Goal: Information Seeking & Learning: Check status

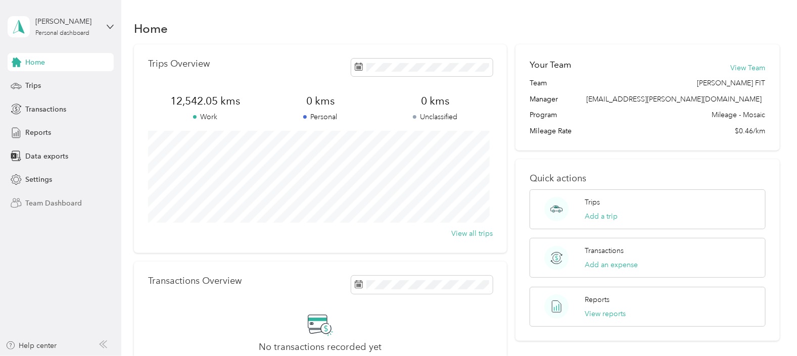
click at [45, 201] on span "Team Dashboard" at bounding box center [53, 203] width 57 height 11
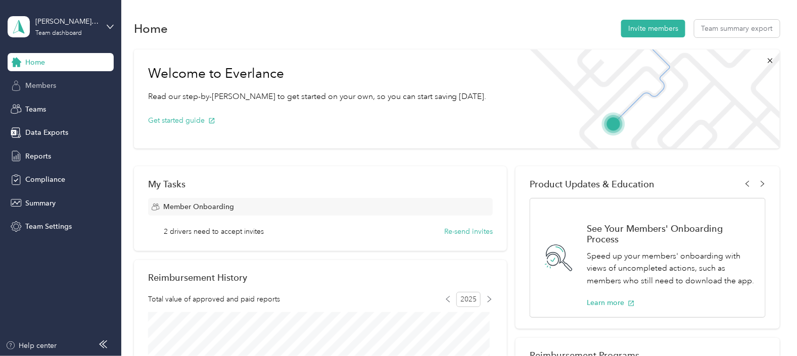
click at [46, 85] on span "Members" at bounding box center [40, 85] width 31 height 11
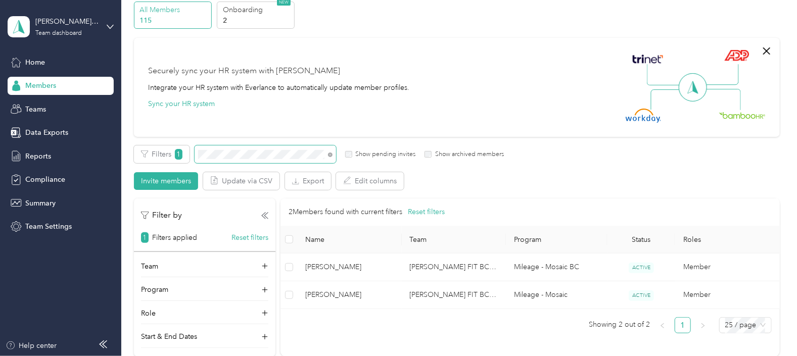
scroll to position [63, 0]
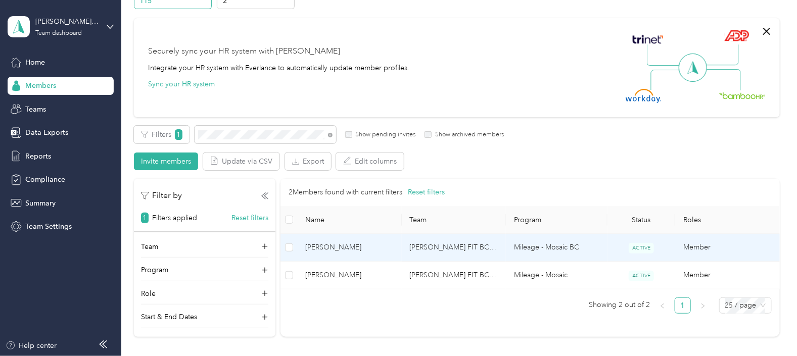
click at [327, 245] on span "[PERSON_NAME]" at bounding box center [349, 247] width 88 height 11
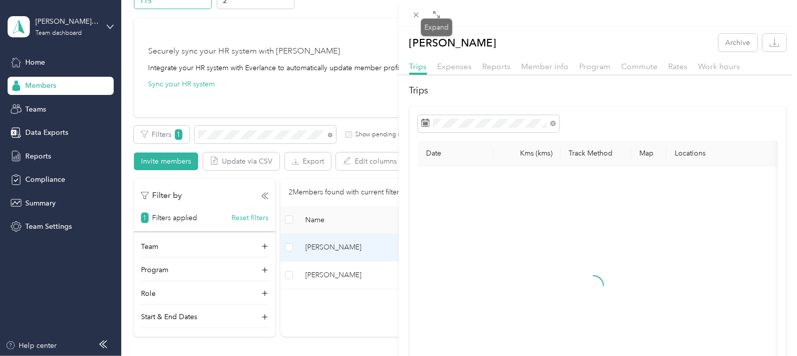
click at [443, 356] on div "Drag to resize Click to close [PERSON_NAME] Archive Trips Expenses Reports Memb…" at bounding box center [396, 356] width 792 height 0
click at [433, 14] on icon at bounding box center [436, 15] width 8 height 8
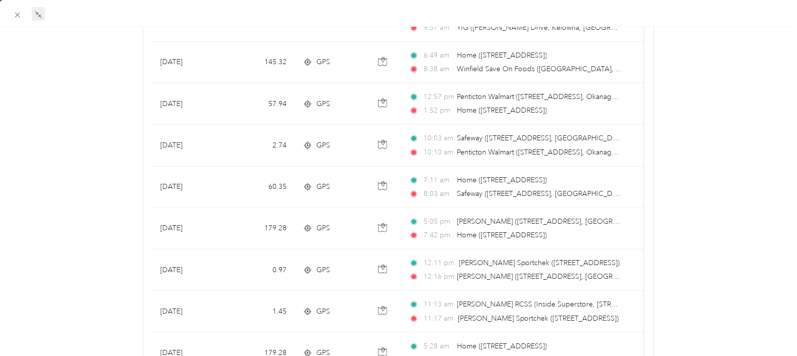
scroll to position [939, 0]
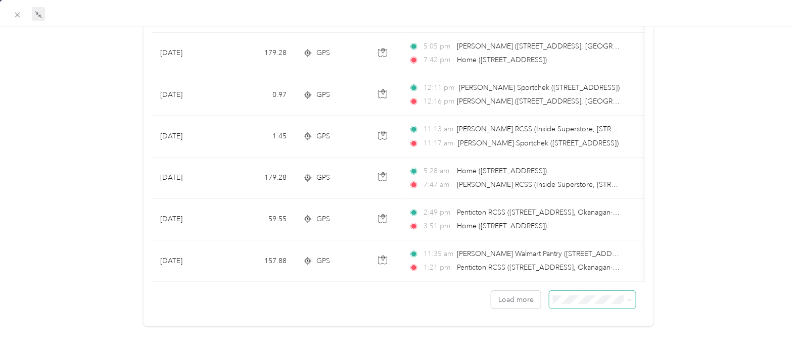
click at [627, 298] on icon at bounding box center [629, 300] width 5 height 5
click at [580, 347] on li "100 per load" at bounding box center [585, 339] width 86 height 18
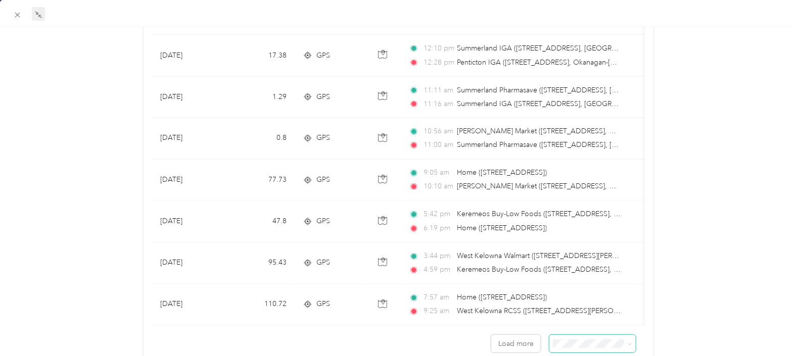
scroll to position [4047, 0]
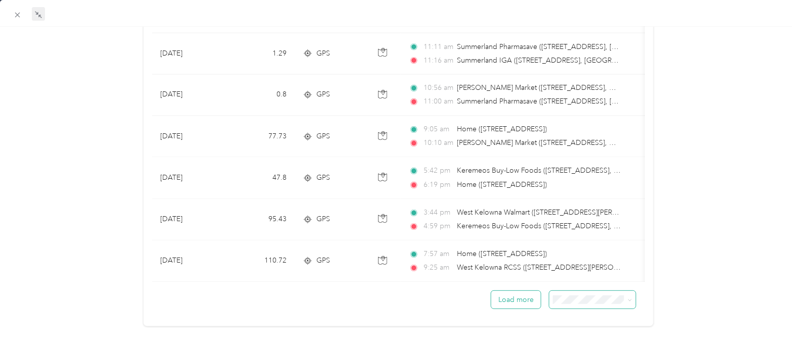
click at [514, 291] on button "Load more" at bounding box center [516, 300] width 50 height 18
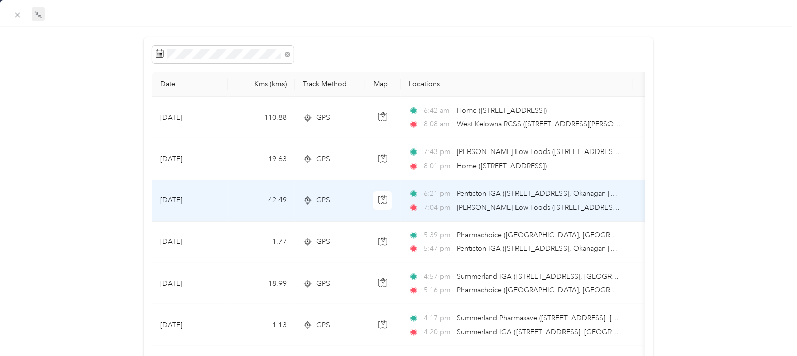
scroll to position [6, 0]
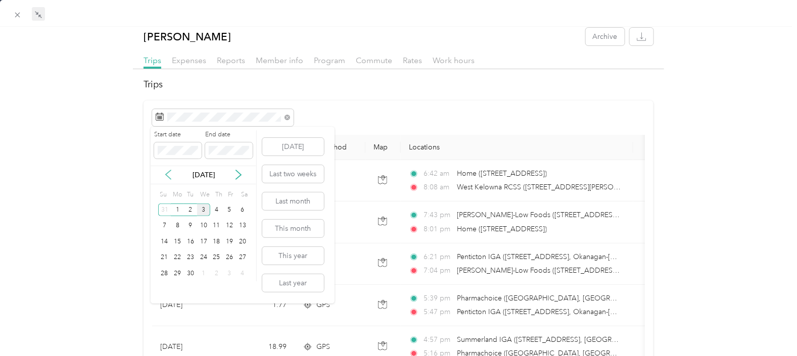
click at [168, 174] on icon at bounding box center [168, 175] width 10 height 10
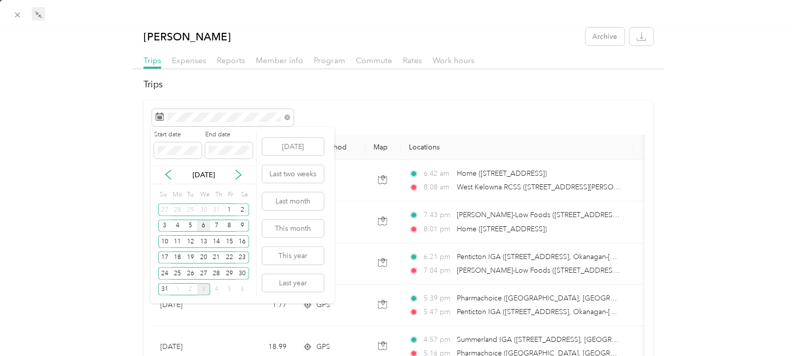
click at [202, 225] on div "6" at bounding box center [203, 226] width 13 height 13
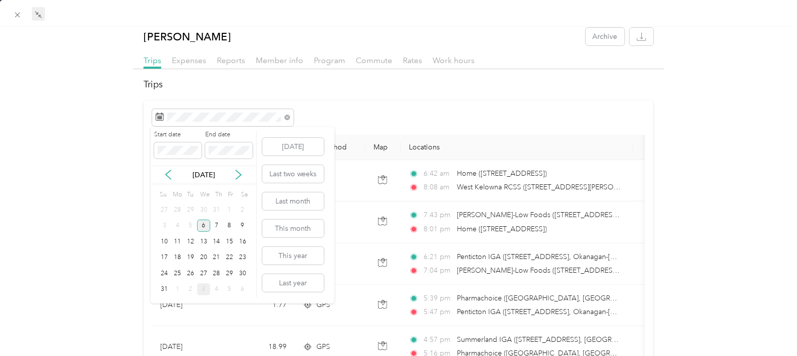
click at [202, 227] on div "6" at bounding box center [203, 226] width 13 height 13
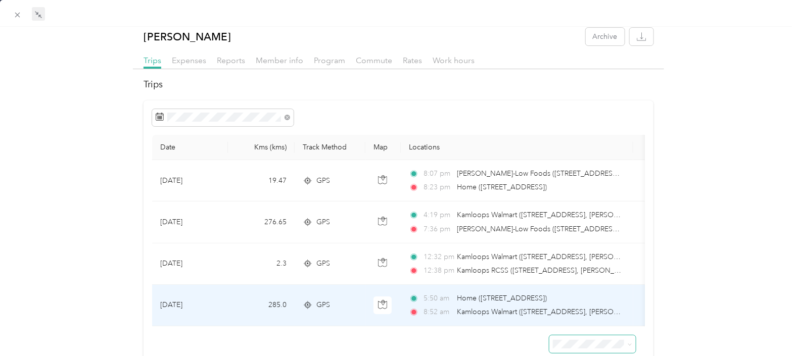
click at [507, 308] on span "Kamloops Walmart ([STREET_ADDRESS], [PERSON_NAME], [GEOGRAPHIC_DATA])" at bounding box center [590, 312] width 267 height 9
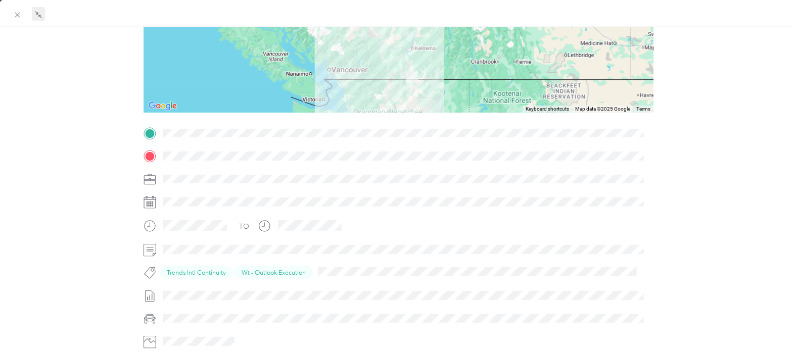
scroll to position [69, 0]
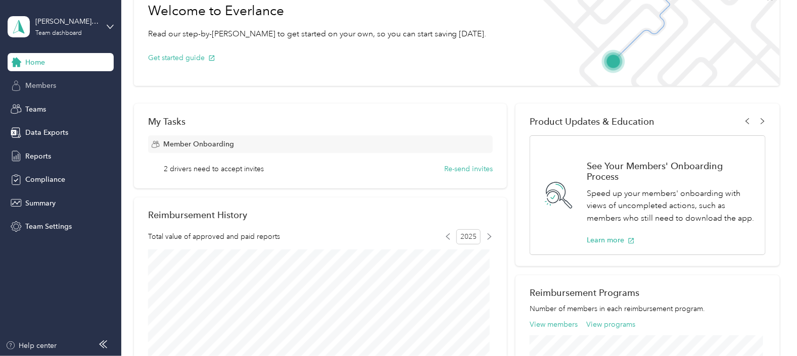
click at [34, 87] on span "Members" at bounding box center [40, 85] width 31 height 11
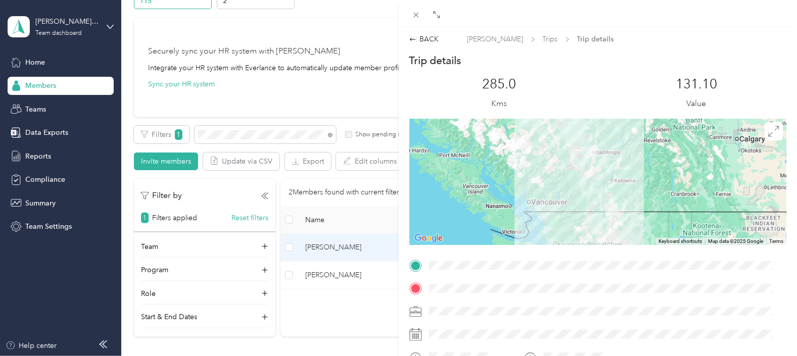
click at [340, 245] on div "BACK [PERSON_NAME] Trips Trip details Trip details This trip cannot be edited b…" at bounding box center [398, 178] width 797 height 356
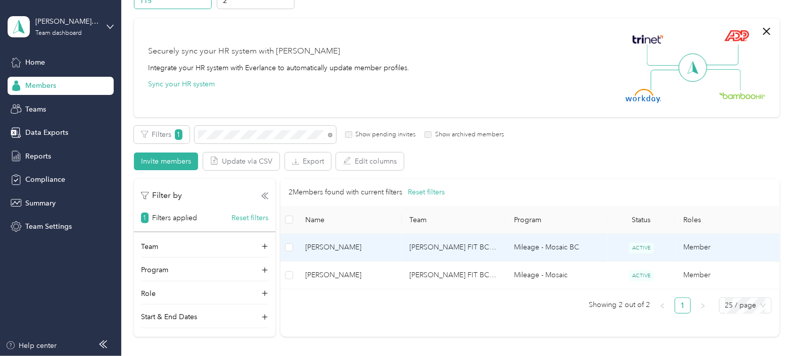
click at [340, 245] on span "[PERSON_NAME]" at bounding box center [349, 247] width 88 height 11
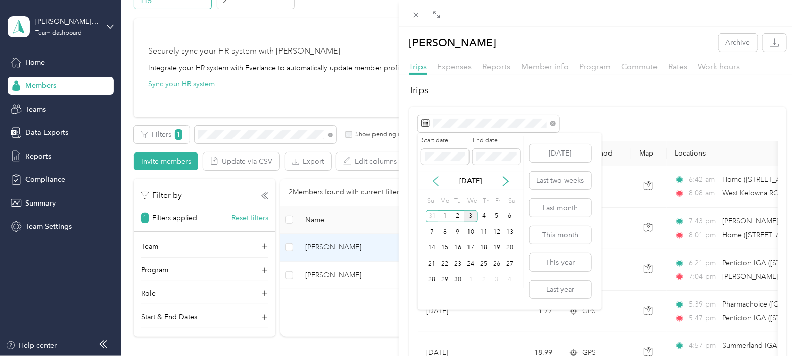
click at [434, 179] on icon at bounding box center [435, 181] width 10 height 10
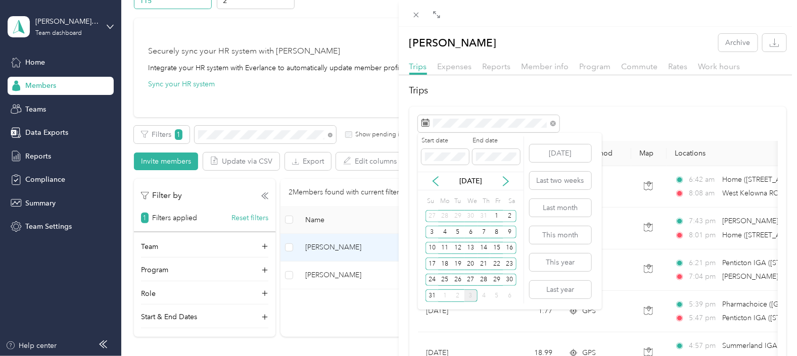
drag, startPoint x: 469, startPoint y: 235, endPoint x: 476, endPoint y: 200, distance: 36.1
click at [469, 233] on div "6" at bounding box center [470, 232] width 13 height 13
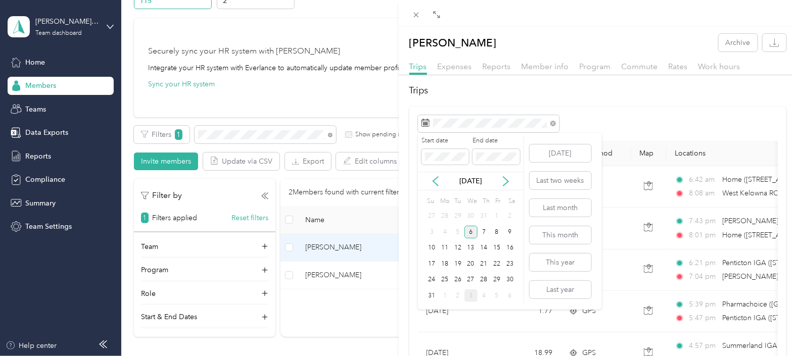
click at [470, 230] on div "6" at bounding box center [470, 232] width 13 height 13
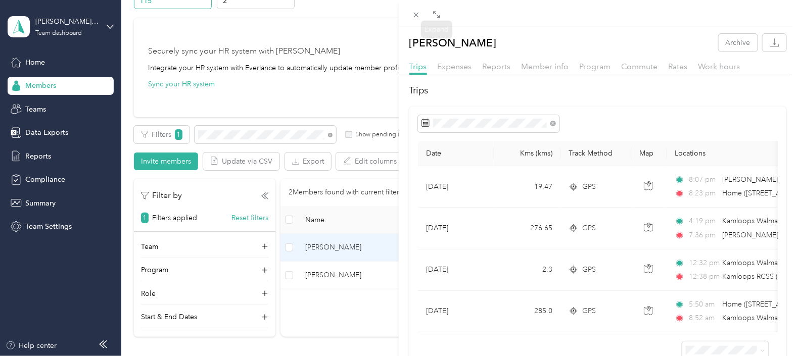
click at [434, 15] on icon at bounding box center [436, 15] width 8 height 8
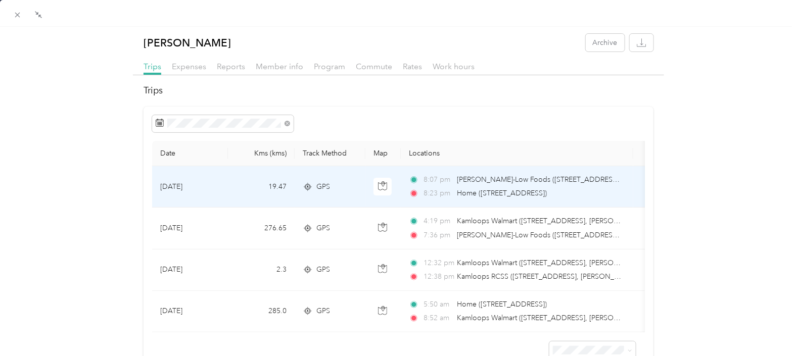
scroll to position [69, 0]
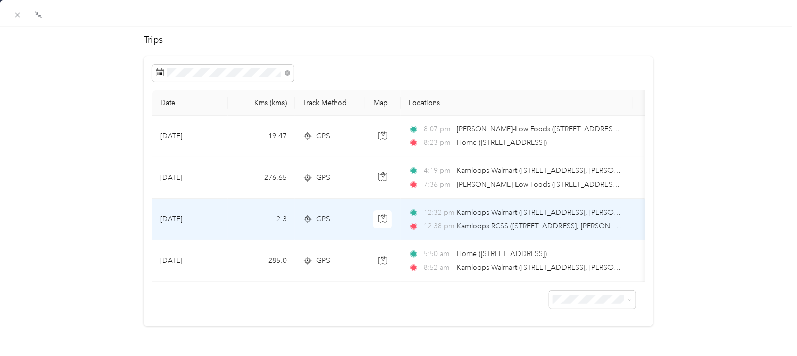
click at [252, 199] on td "2.3" at bounding box center [261, 219] width 67 height 41
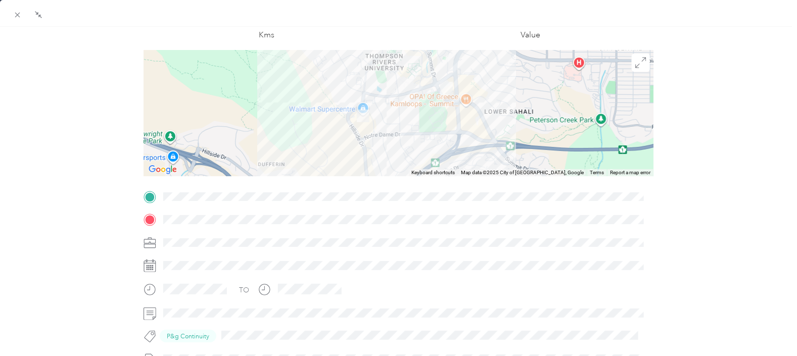
scroll to position [6, 0]
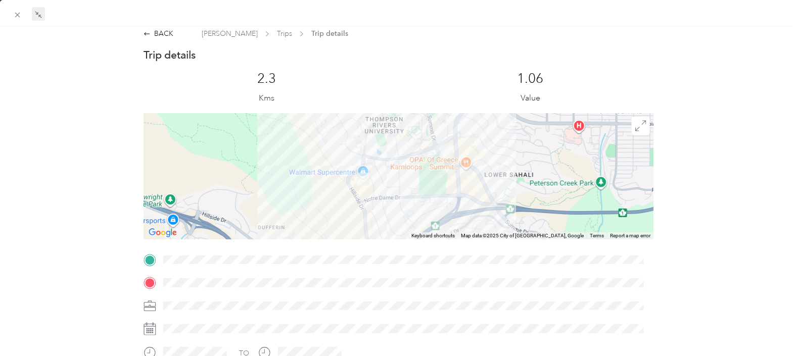
click at [37, 12] on icon at bounding box center [38, 15] width 8 height 8
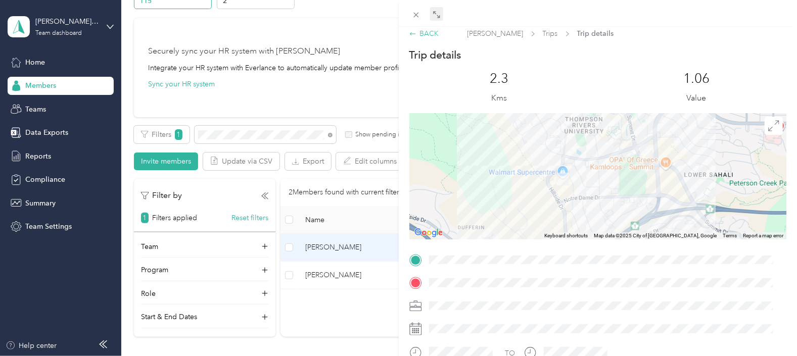
click at [417, 30] on div "BACK" at bounding box center [424, 33] width 30 height 11
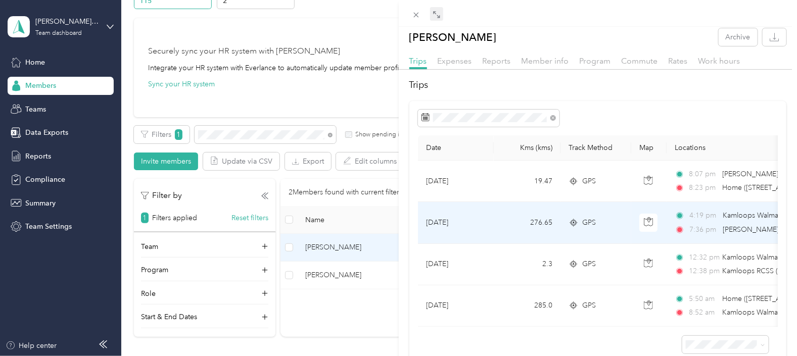
click at [490, 216] on td "[DATE]" at bounding box center [456, 222] width 76 height 41
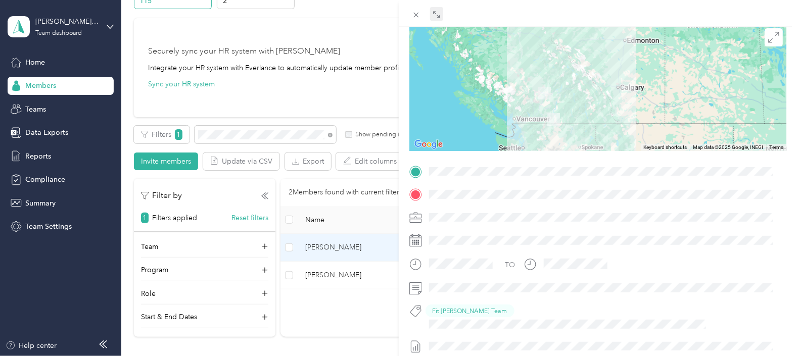
scroll to position [41, 0]
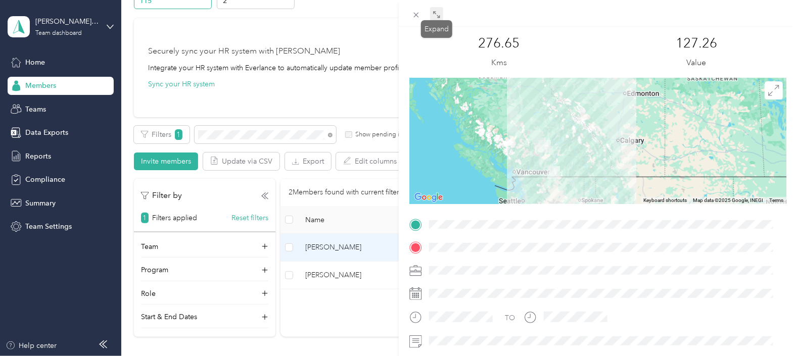
click at [434, 13] on icon at bounding box center [434, 12] width 3 height 3
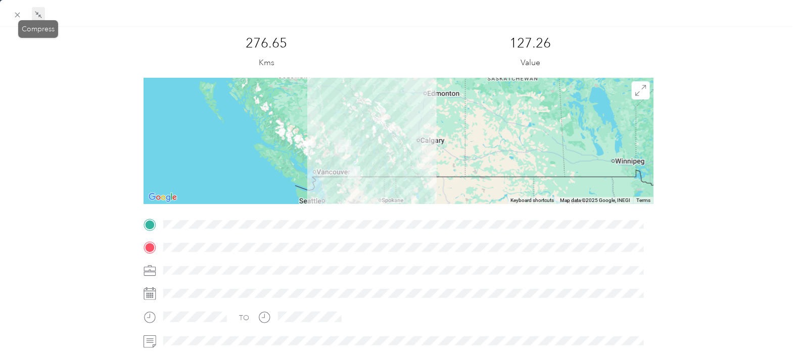
click at [41, 15] on icon at bounding box center [38, 15] width 8 height 8
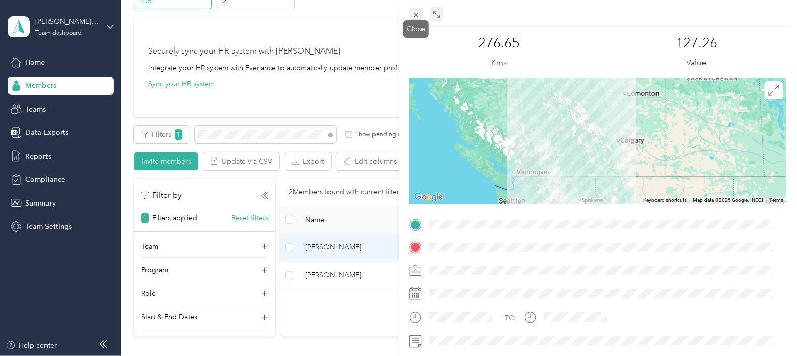
click at [417, 12] on icon at bounding box center [416, 15] width 9 height 9
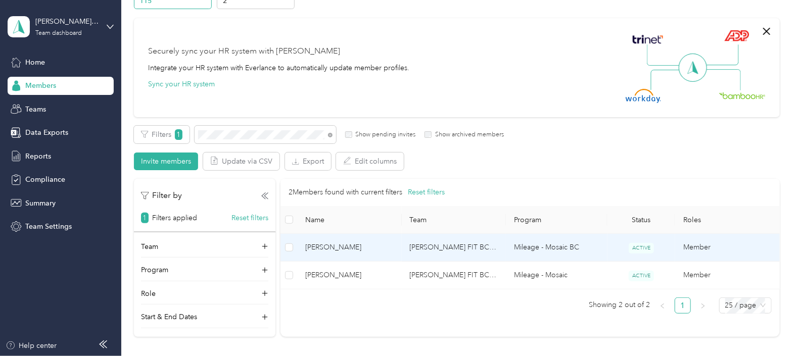
click at [352, 242] on span "[PERSON_NAME]" at bounding box center [349, 247] width 88 height 11
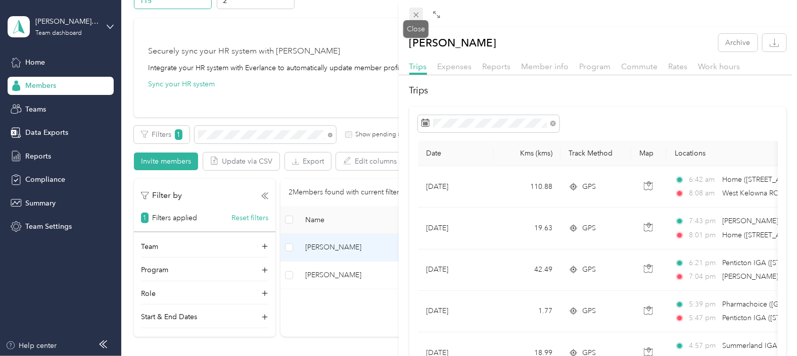
click at [415, 15] on icon at bounding box center [415, 15] width 5 height 5
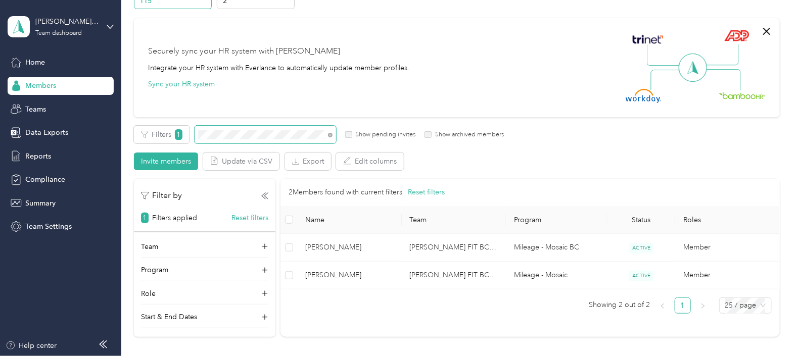
click at [328, 132] on span at bounding box center [330, 134] width 5 height 9
click at [329, 133] on icon at bounding box center [330, 135] width 5 height 5
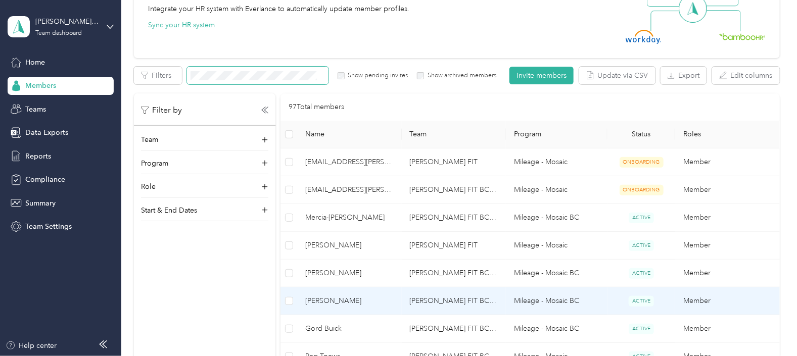
scroll to position [63, 0]
